Goal: Transaction & Acquisition: Book appointment/travel/reservation

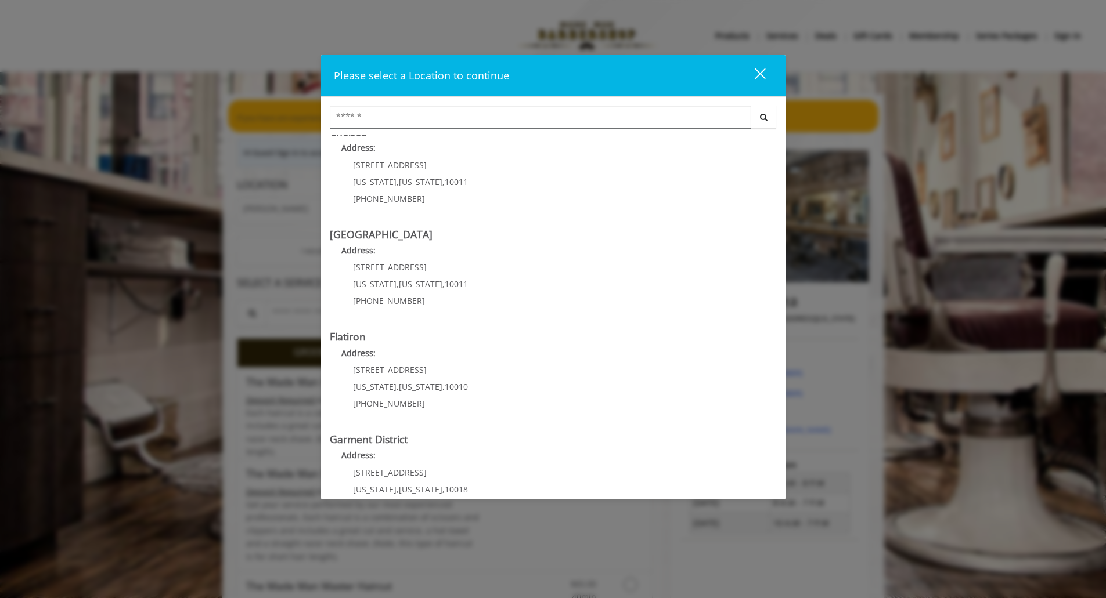
scroll to position [153, 0]
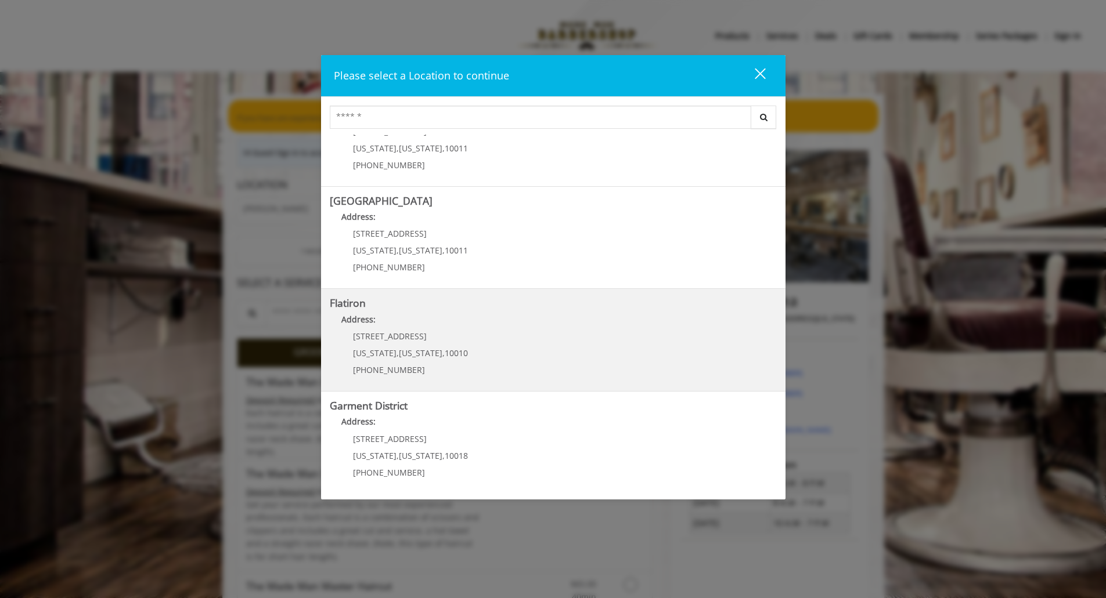
click at [344, 348] on div "10 E 23rd St New York , New York , 10010 (917) 475-1765" at bounding box center [402, 357] width 144 height 50
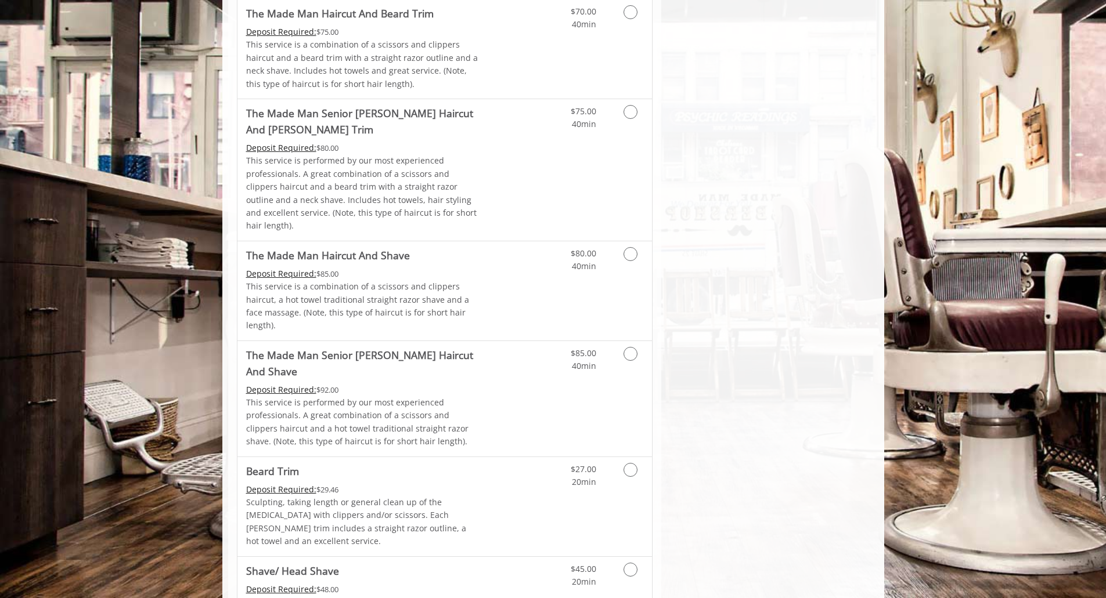
scroll to position [943, 0]
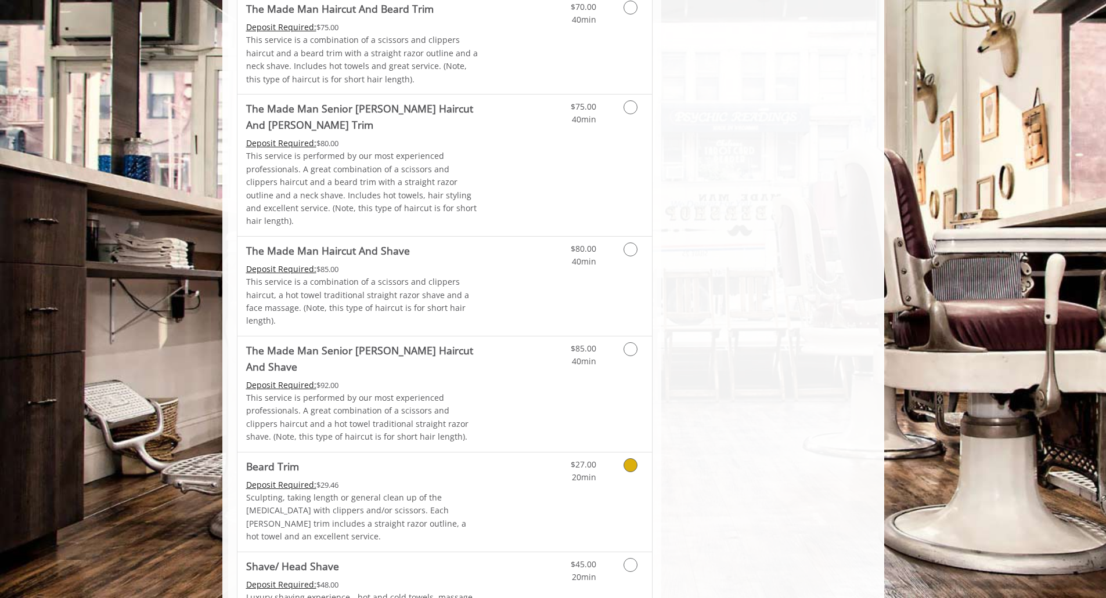
click at [635, 458] on icon "Grooming services" at bounding box center [630, 465] width 14 height 14
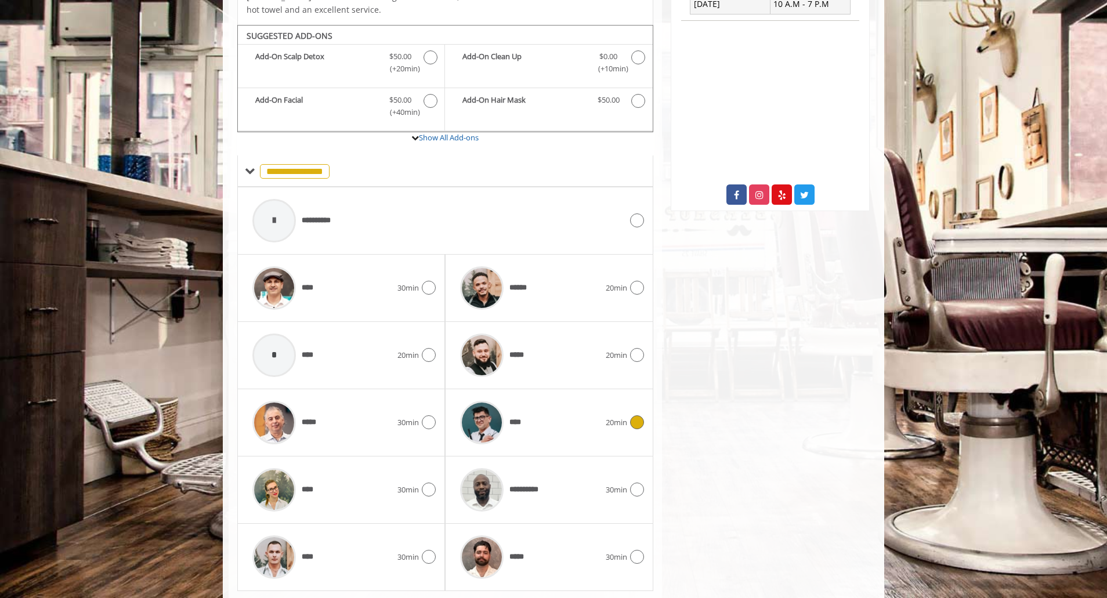
scroll to position [387, 0]
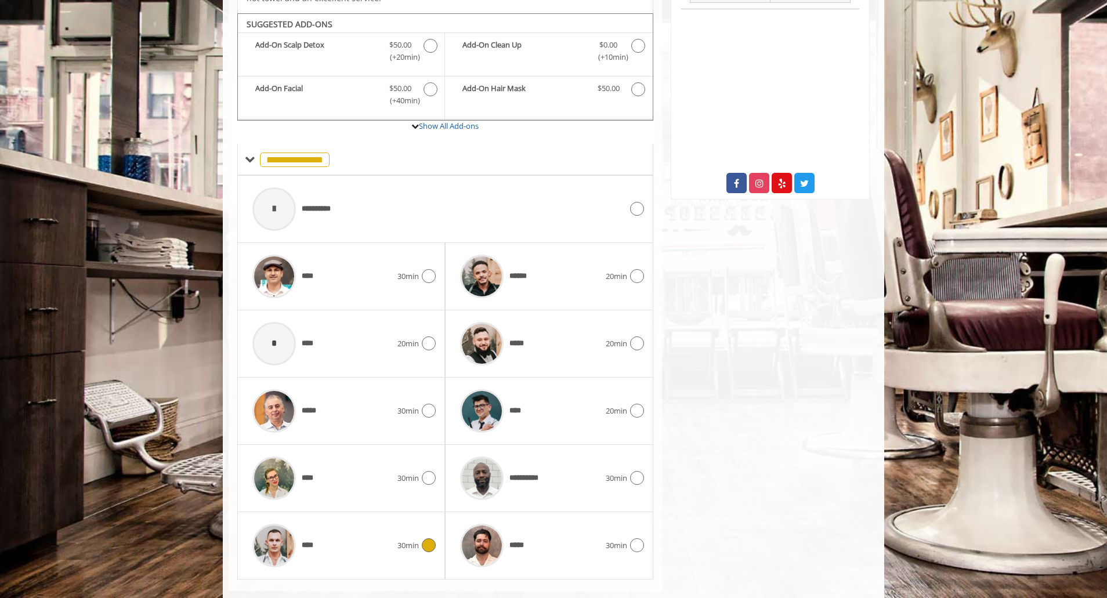
click at [427, 539] on icon at bounding box center [429, 546] width 14 height 14
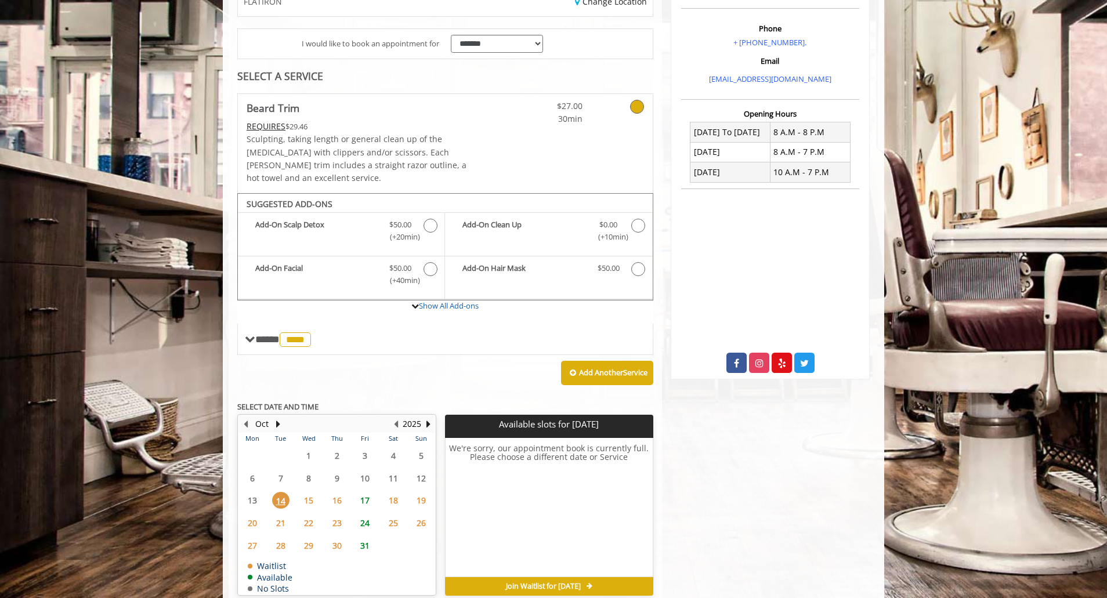
scroll to position [249, 0]
